Goal: Information Seeking & Learning: Check status

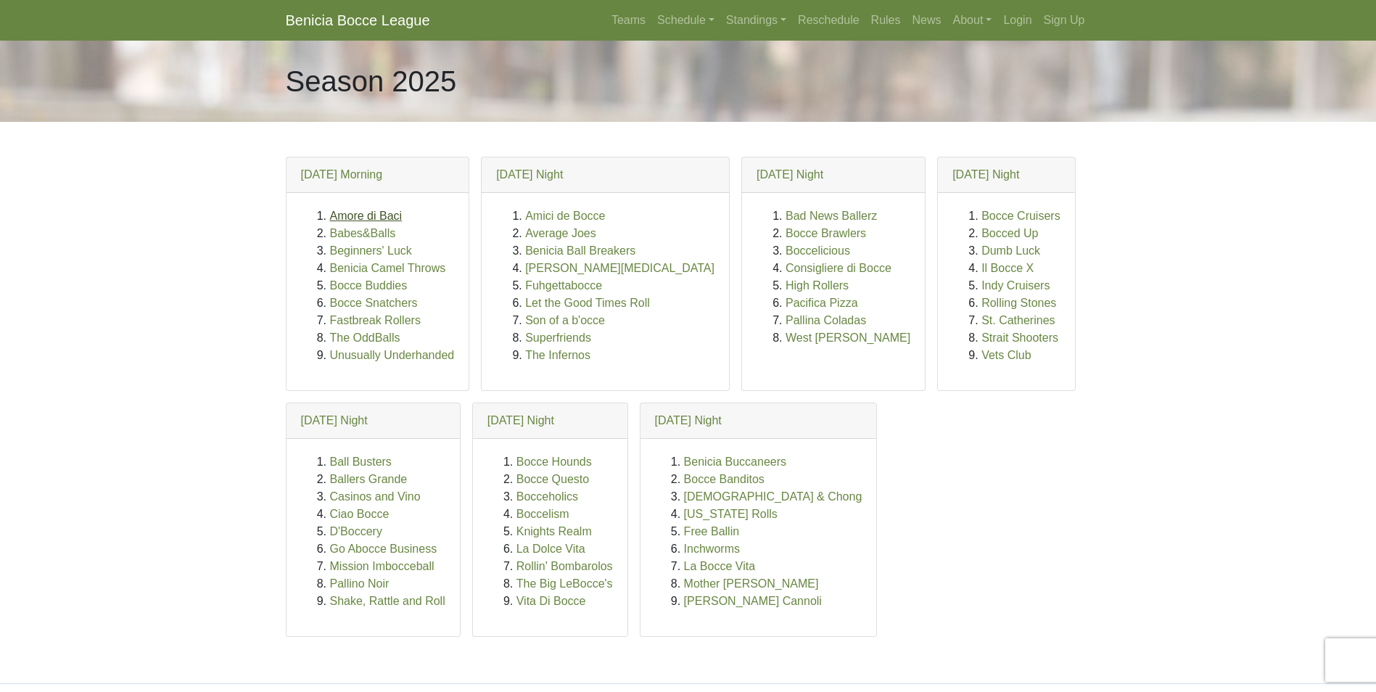
click at [362, 220] on link "Amore di Baci" at bounding box center [366, 216] width 73 height 12
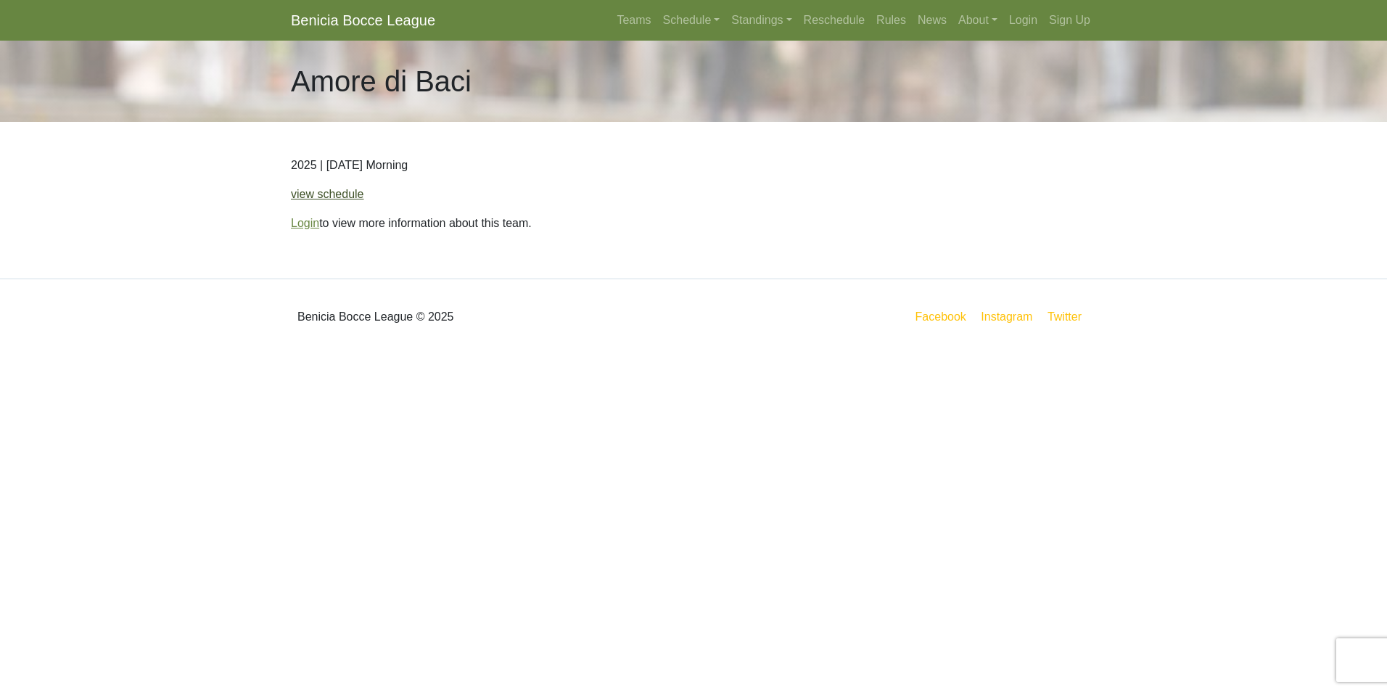
click at [329, 193] on link "view schedule" at bounding box center [327, 194] width 73 height 12
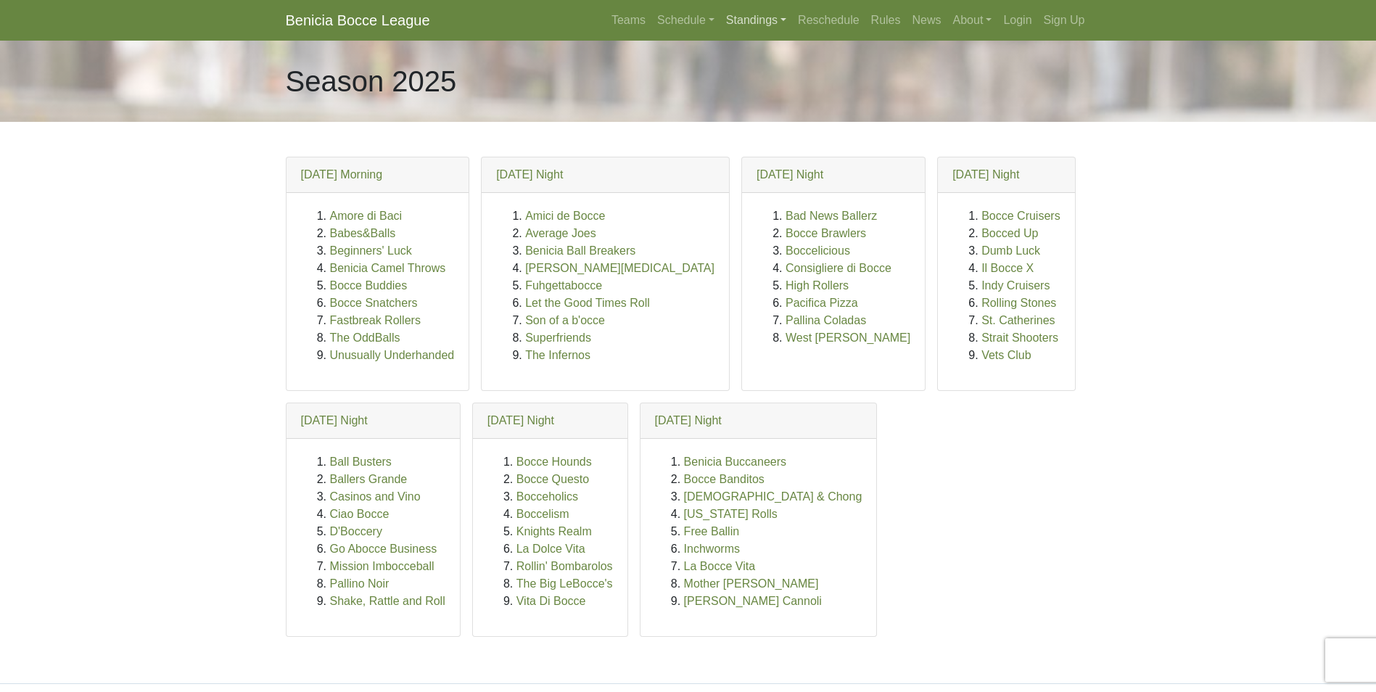
click at [761, 13] on link "Standings" at bounding box center [756, 20] width 72 height 29
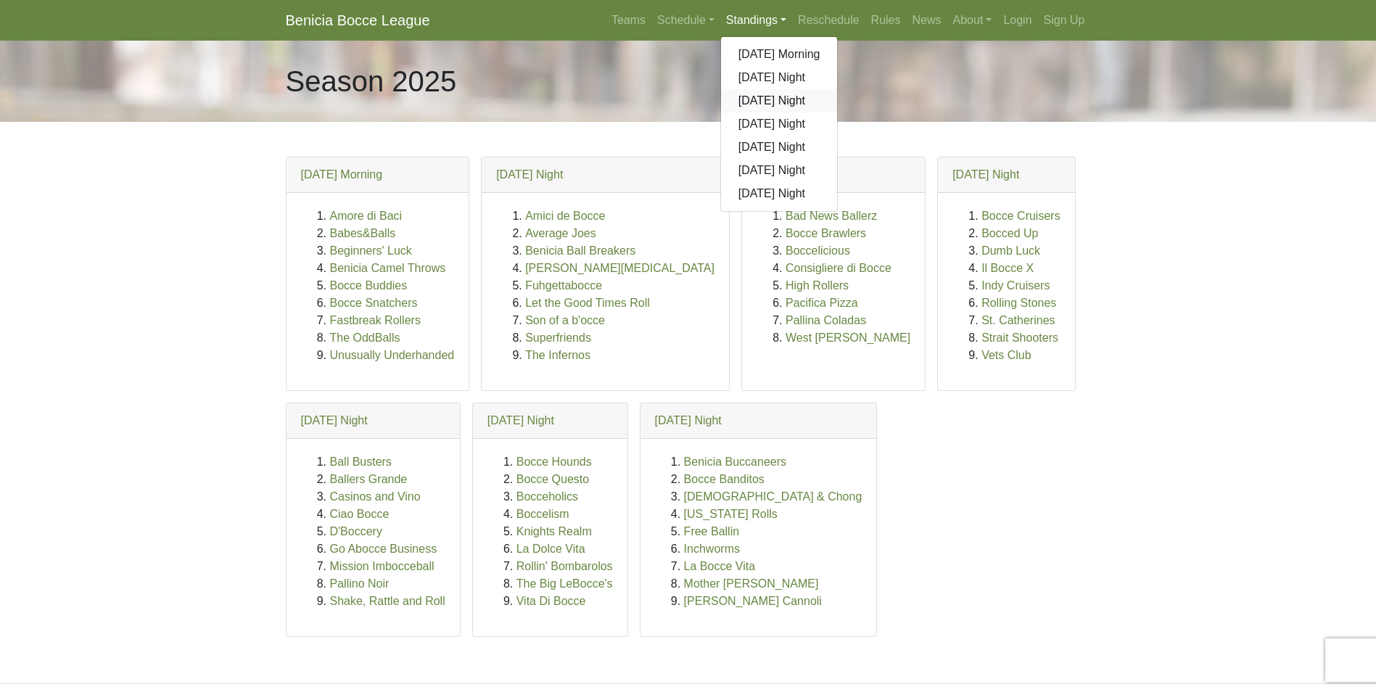
click at [761, 102] on link "[DATE] Night" at bounding box center [779, 100] width 117 height 23
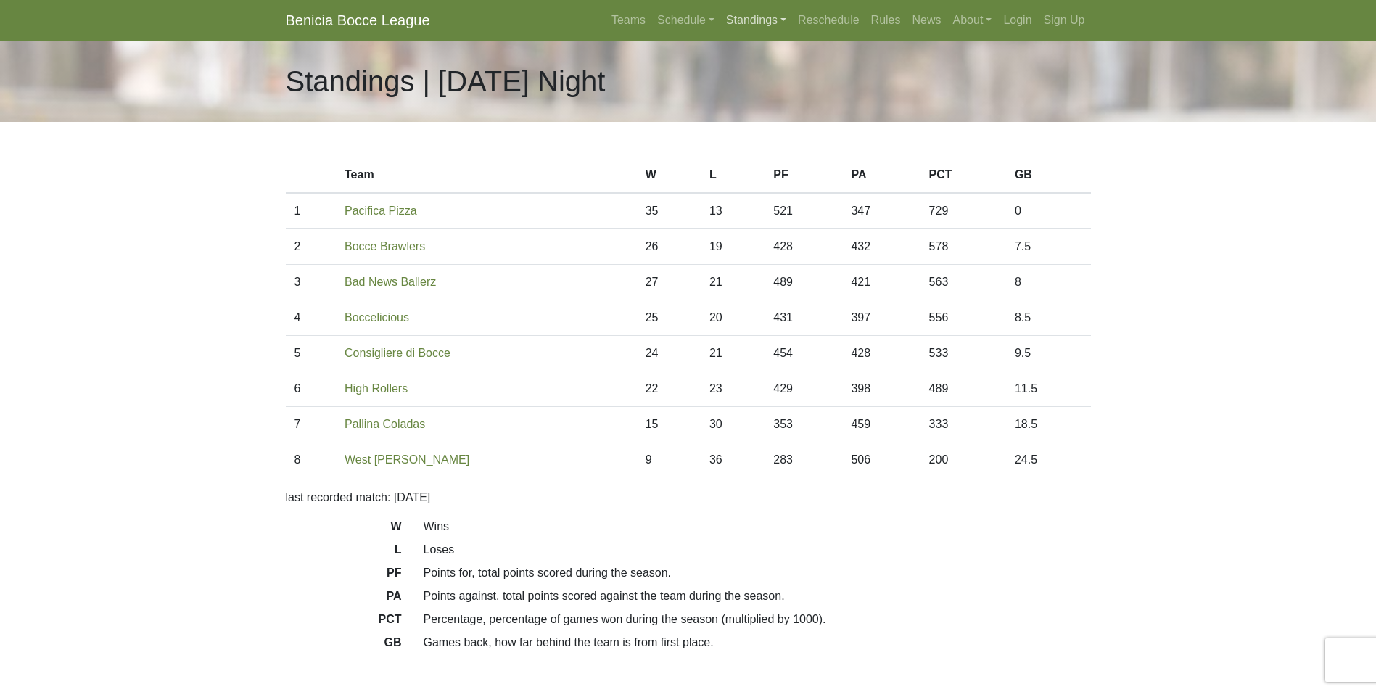
click at [741, 16] on link "Standings" at bounding box center [756, 20] width 72 height 29
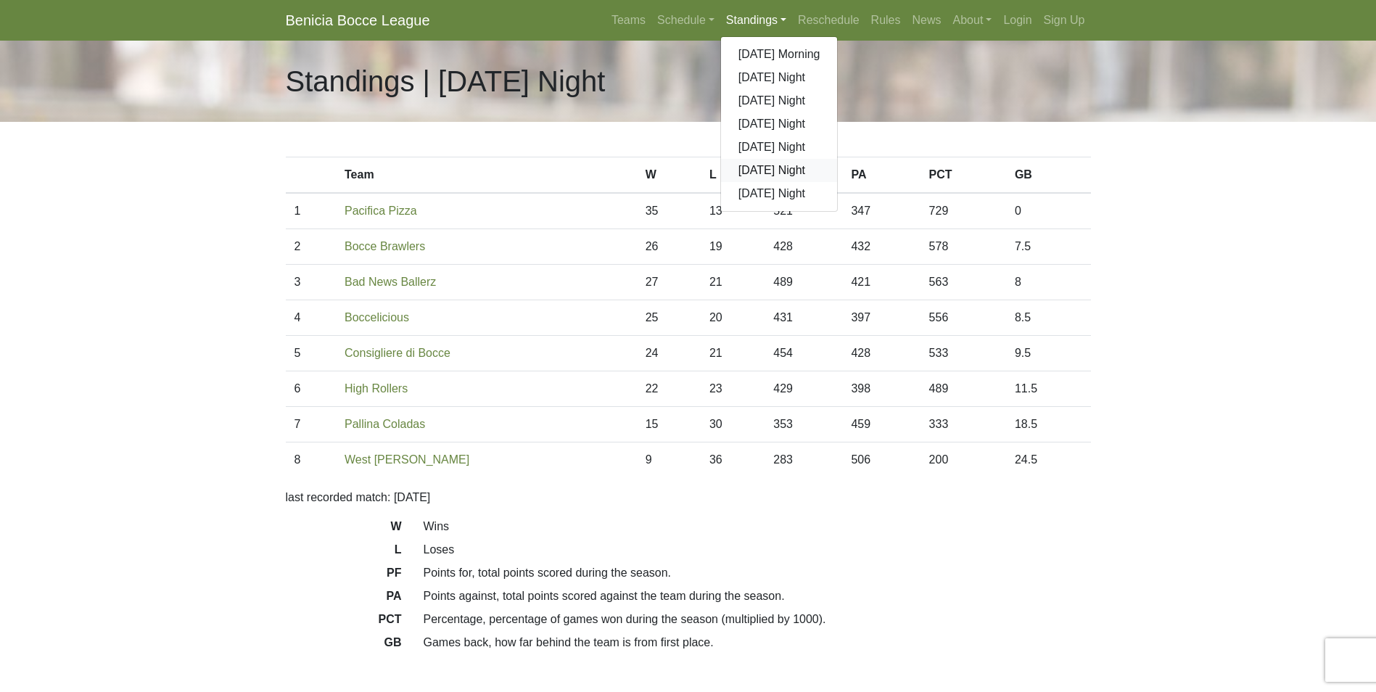
click at [763, 163] on link "[DATE] Night" at bounding box center [779, 170] width 117 height 23
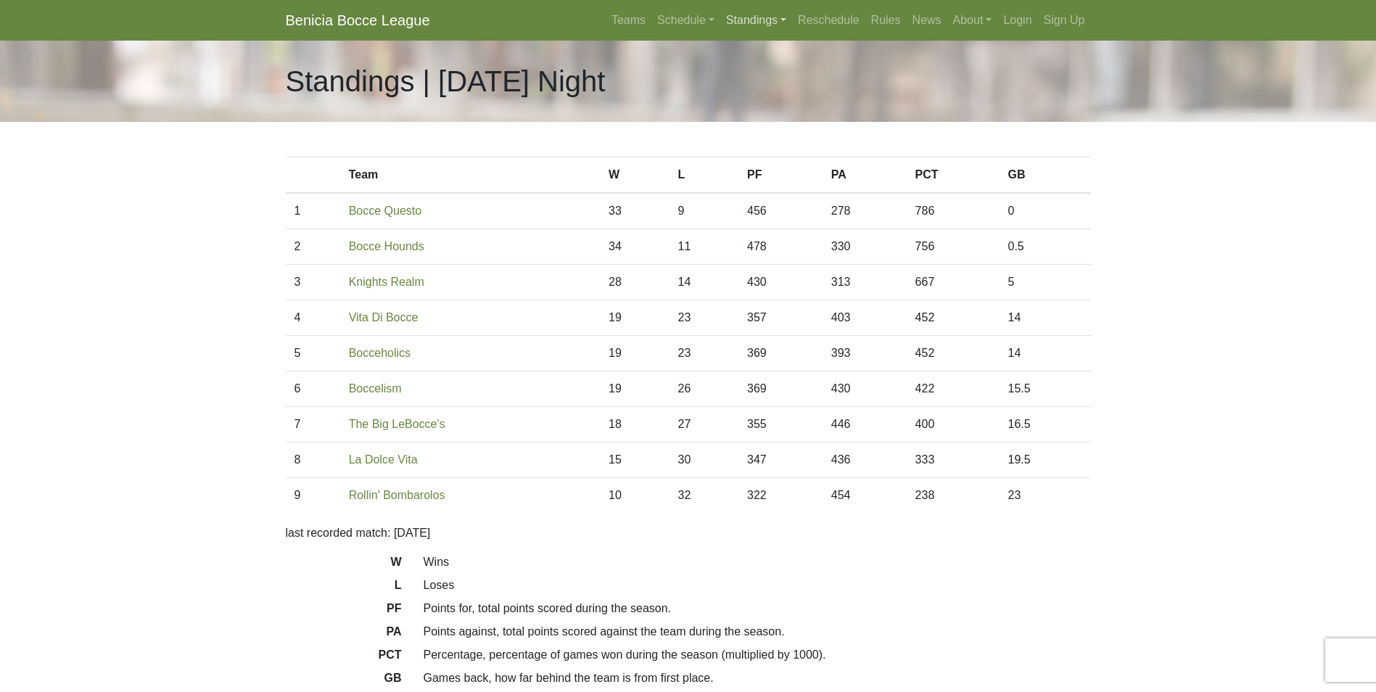
click at [760, 18] on link "Standings" at bounding box center [756, 20] width 72 height 29
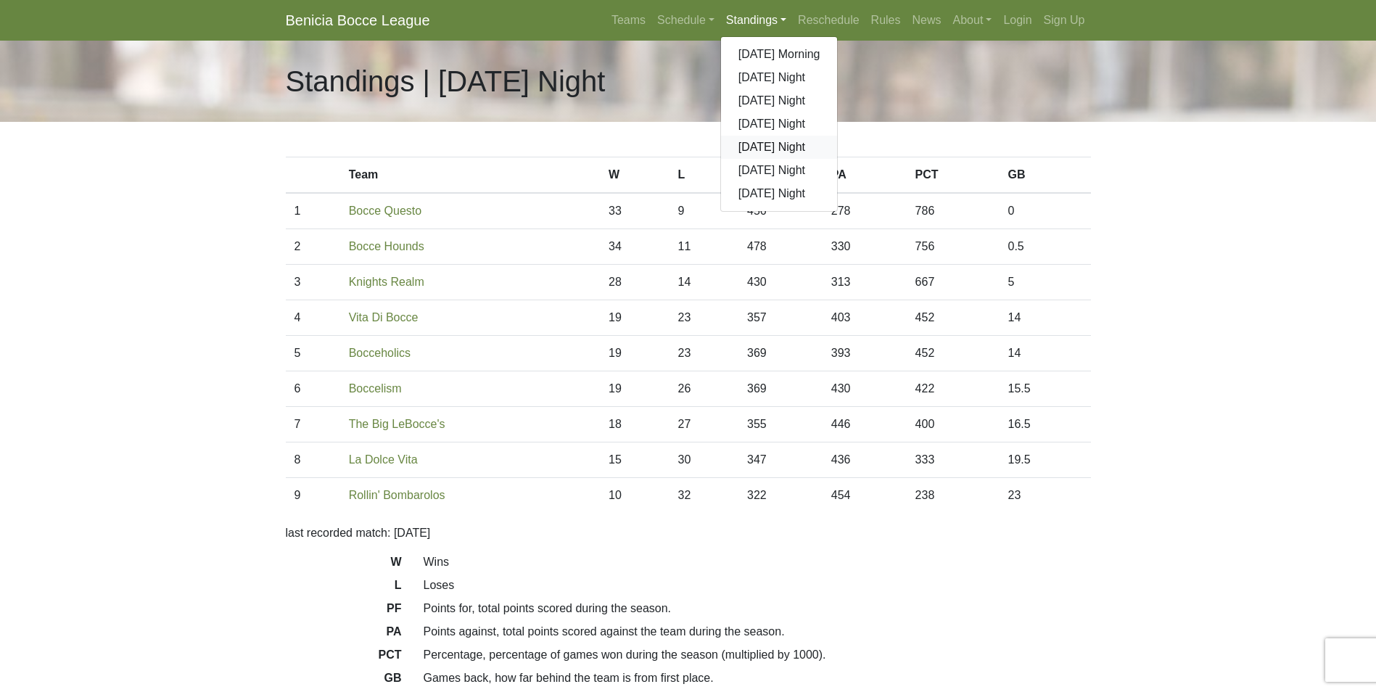
click at [784, 139] on link "[DATE] Night" at bounding box center [779, 147] width 117 height 23
